Goal: Task Accomplishment & Management: Manage account settings

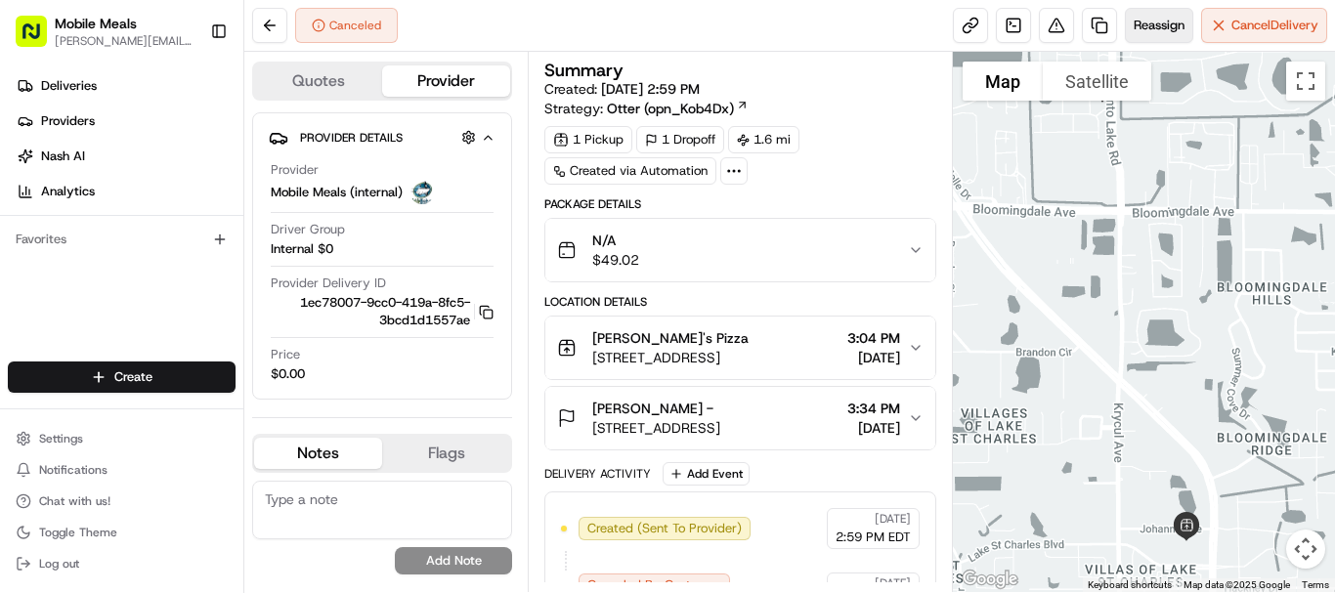
click at [1159, 22] on span "Reassign" at bounding box center [1159, 26] width 51 height 18
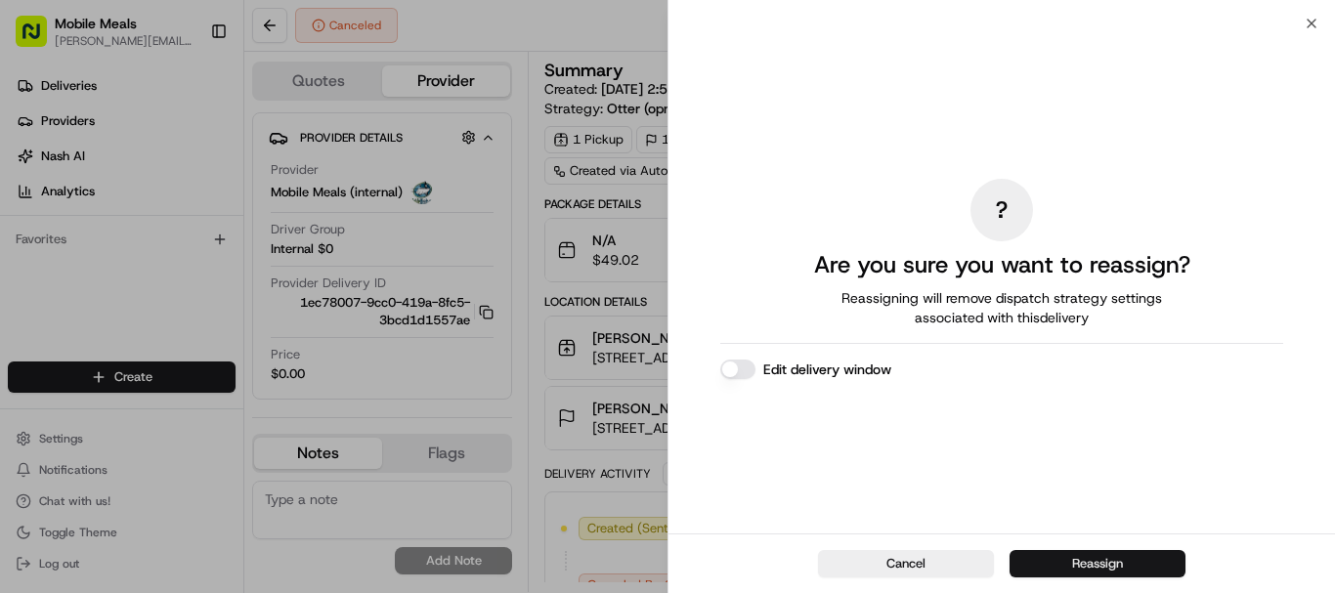
click at [1117, 555] on button "Reassign" at bounding box center [1098, 563] width 176 height 27
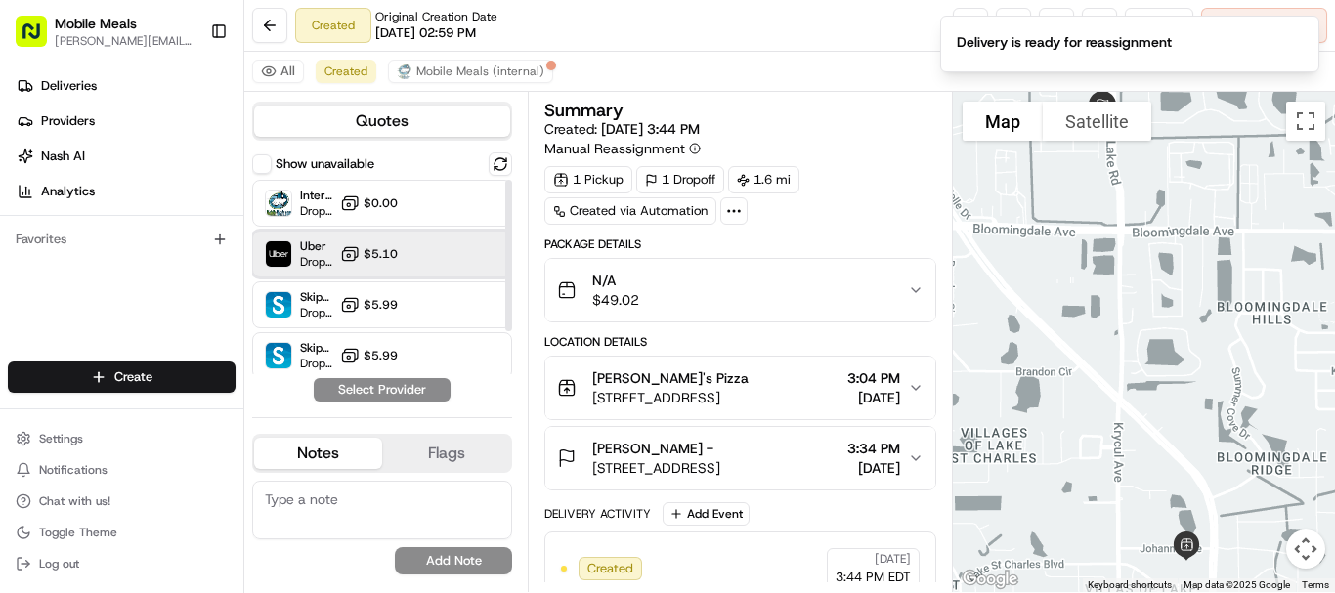
click at [412, 258] on div "Uber Dropoff ETA 20 minutes $5.10" at bounding box center [382, 254] width 260 height 47
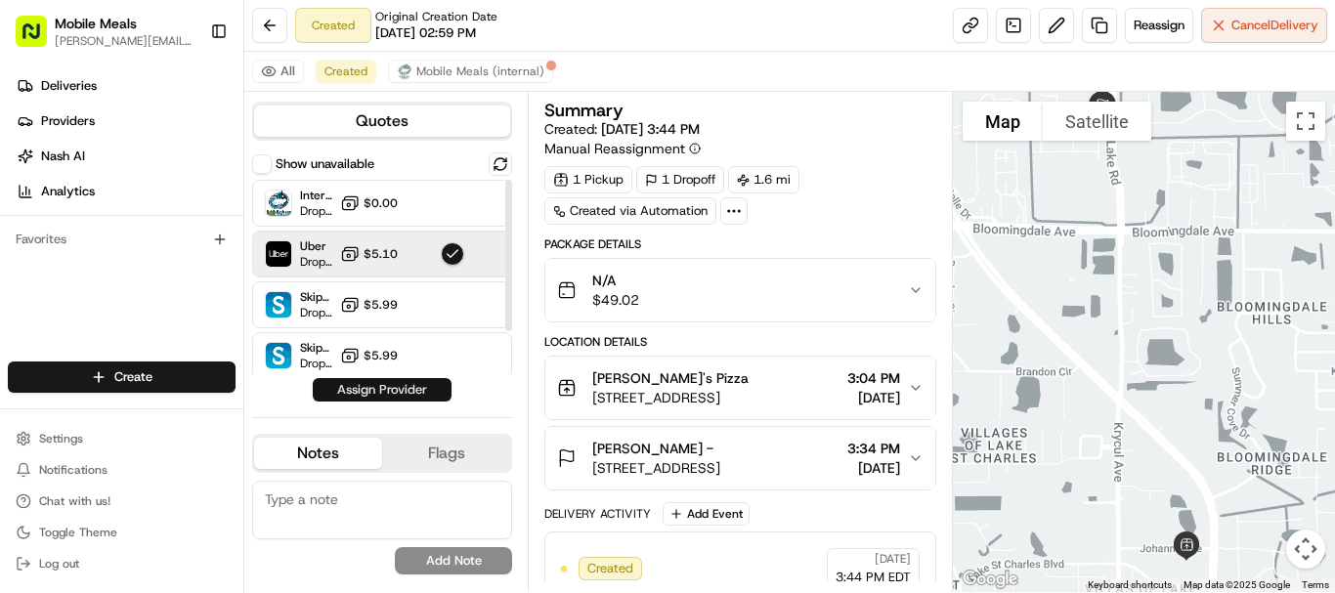
click at [422, 394] on button "Assign Provider" at bounding box center [382, 389] width 139 height 23
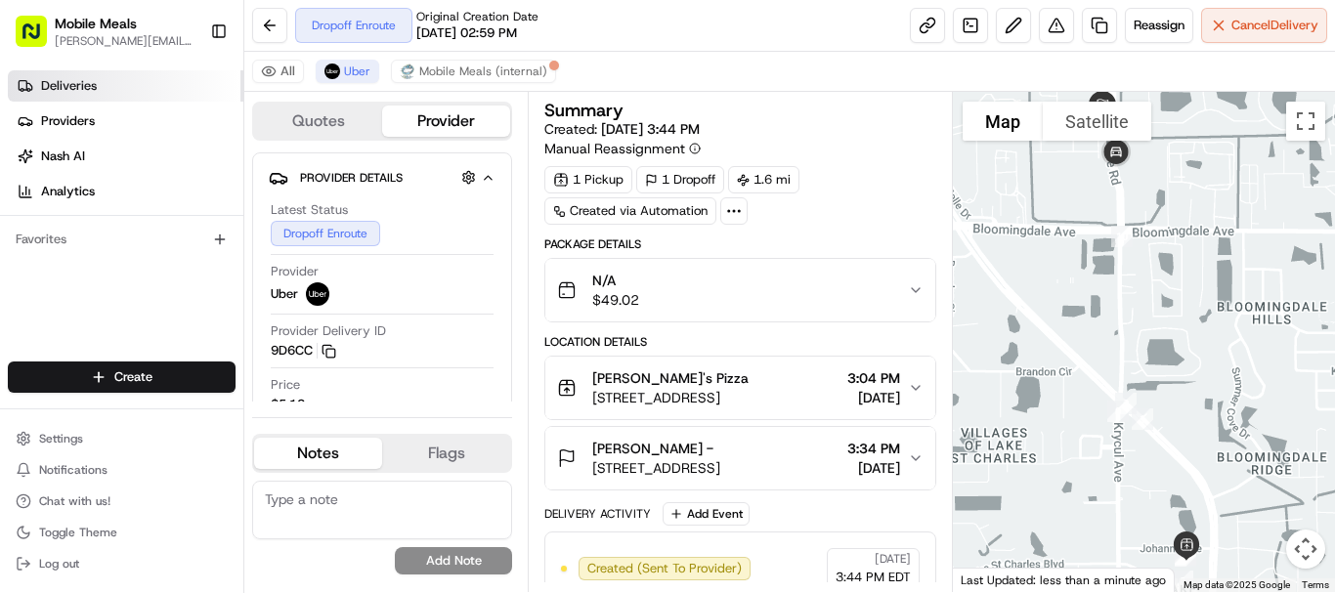
click at [86, 83] on span "Deliveries" at bounding box center [69, 86] width 56 height 18
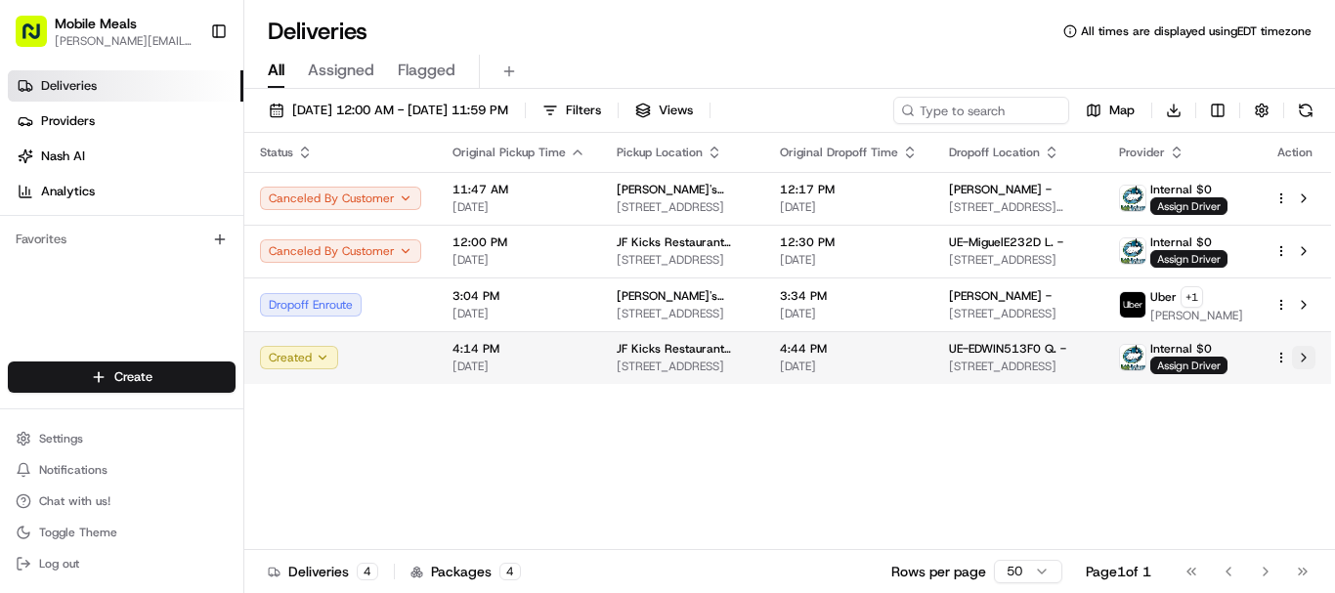
click at [1308, 360] on button at bounding box center [1303, 357] width 23 height 23
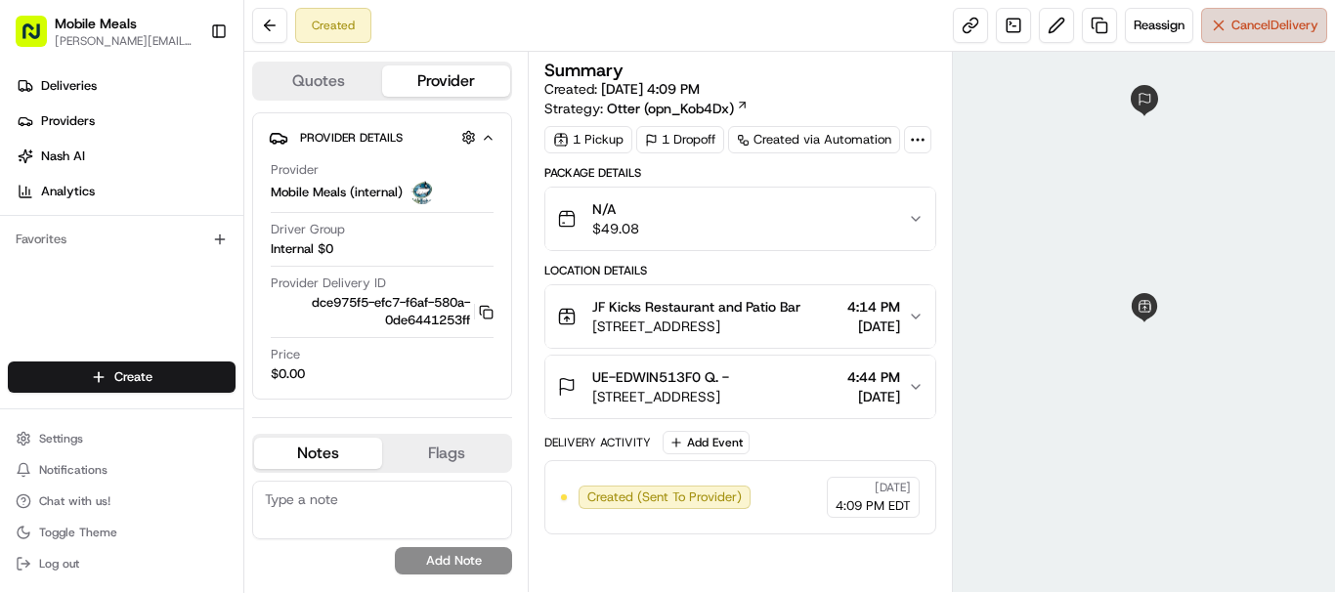
click at [1264, 30] on span "Cancel Delivery" at bounding box center [1275, 26] width 87 height 18
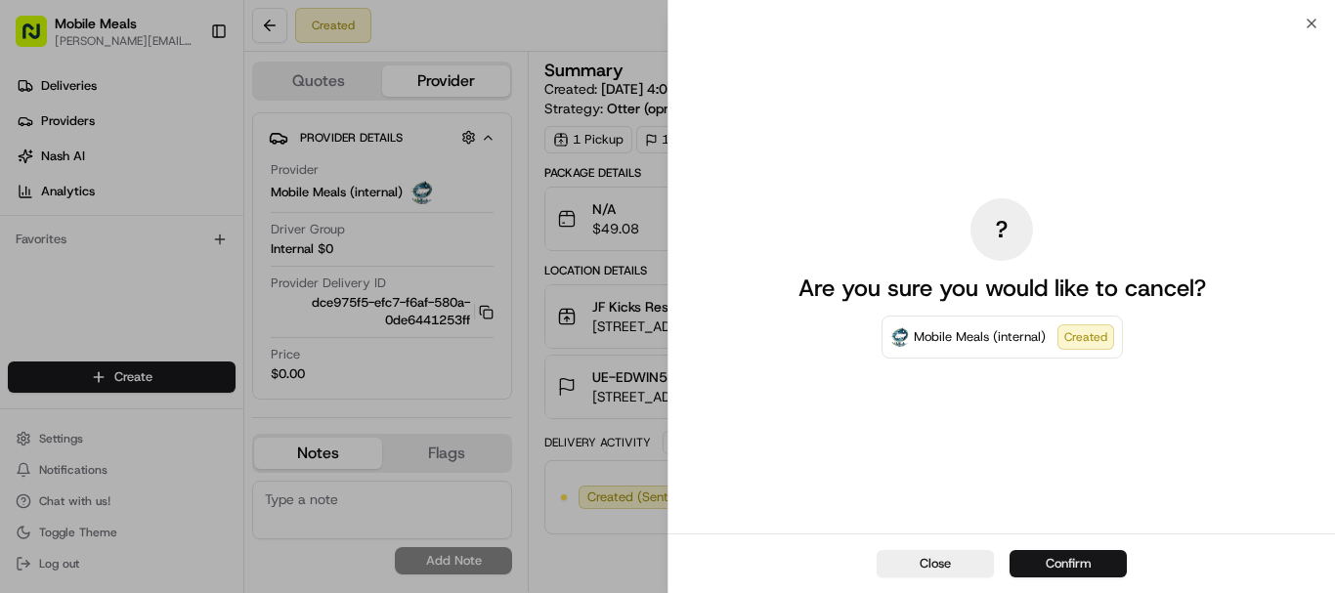
click at [1108, 556] on button "Confirm" at bounding box center [1068, 563] width 117 height 27
